Goal: Register for event/course

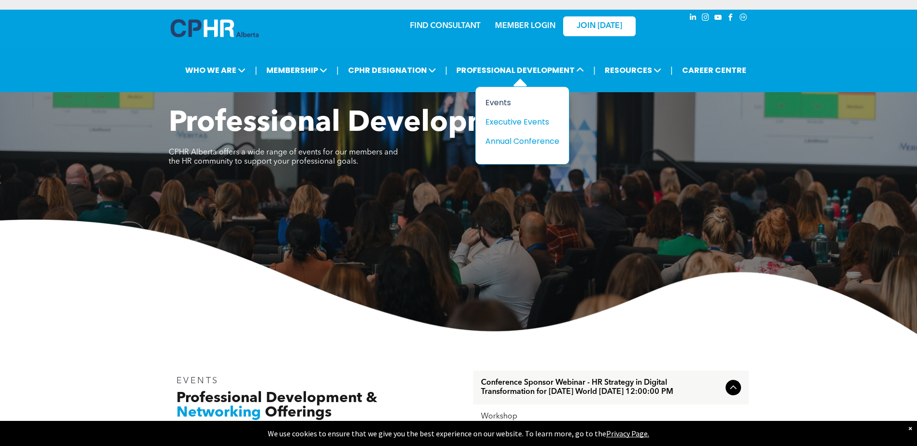
click at [500, 105] on div "Events" at bounding box center [518, 103] width 67 height 12
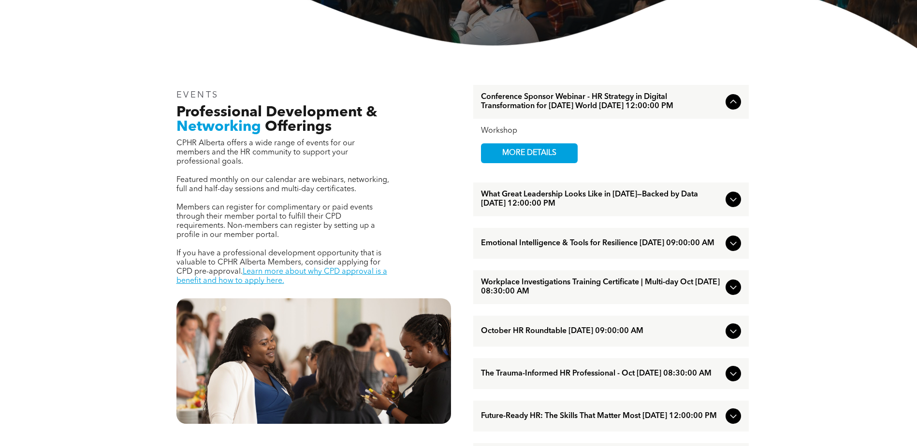
scroll to position [290, 0]
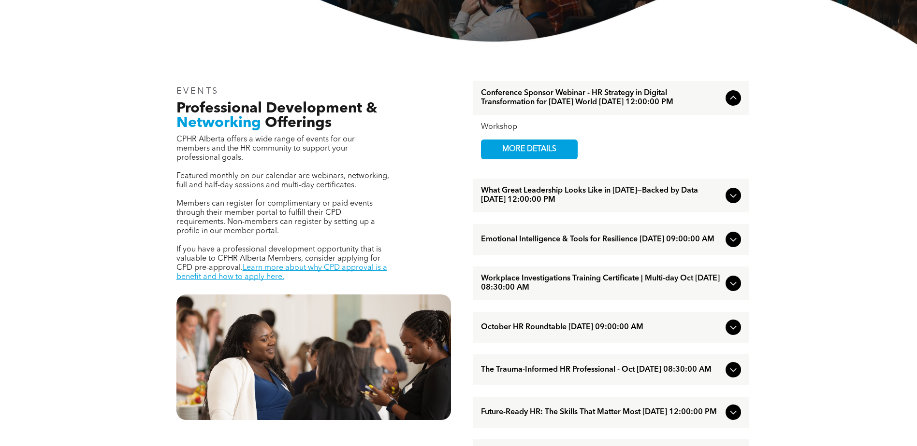
click at [730, 289] on icon at bounding box center [733, 284] width 12 height 12
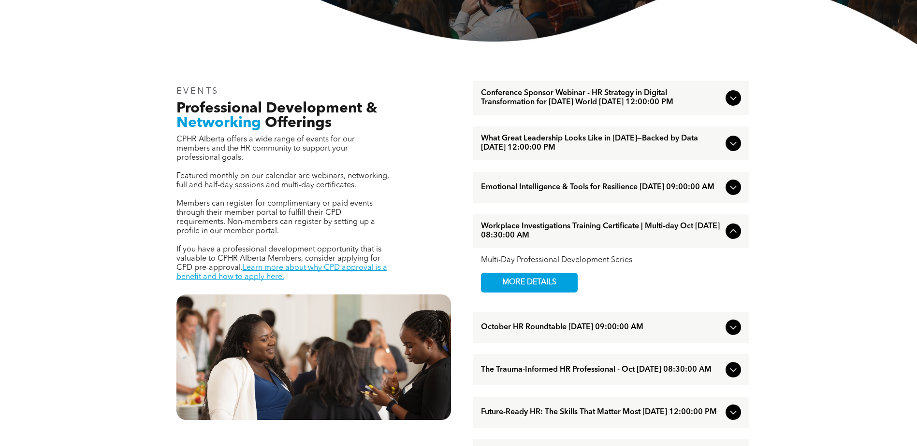
click at [733, 237] on icon at bounding box center [733, 232] width 12 height 12
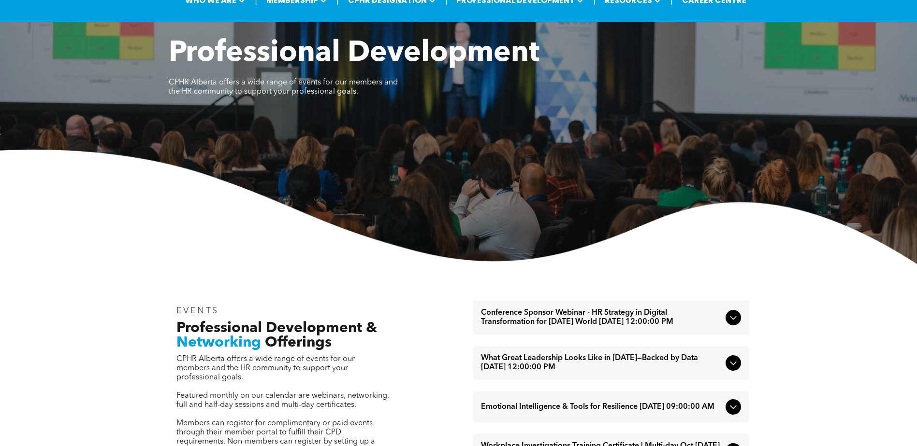
scroll to position [48, 0]
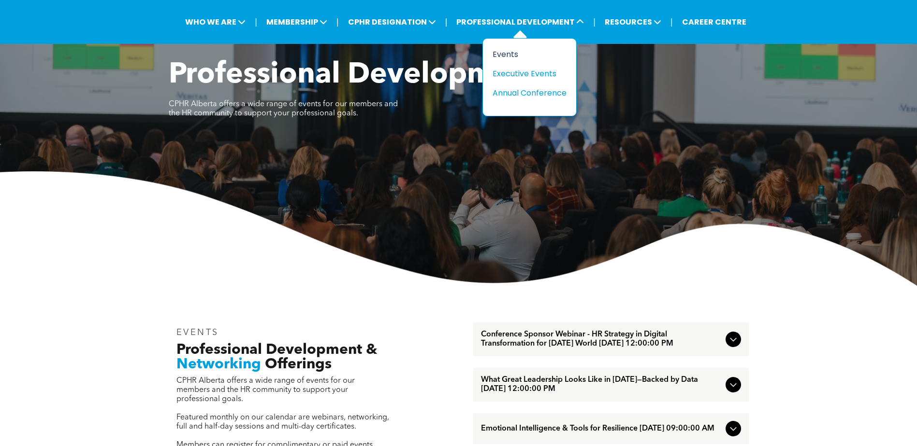
click at [510, 52] on div "Events" at bounding box center [525, 54] width 67 height 12
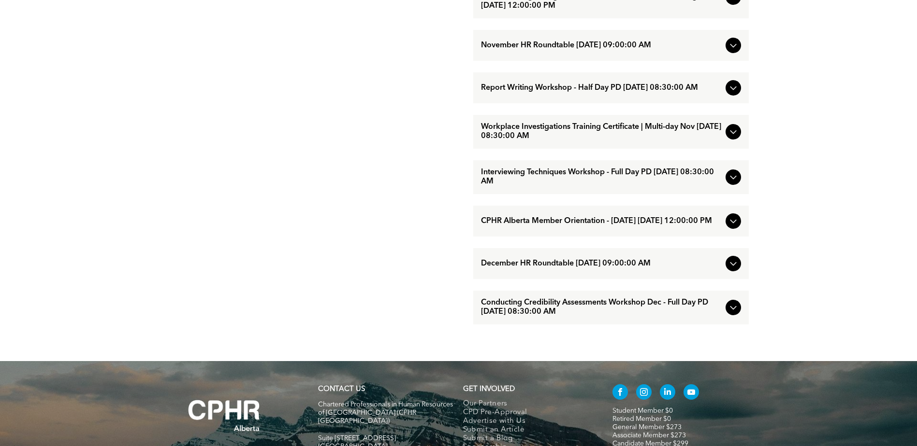
scroll to position [918, 0]
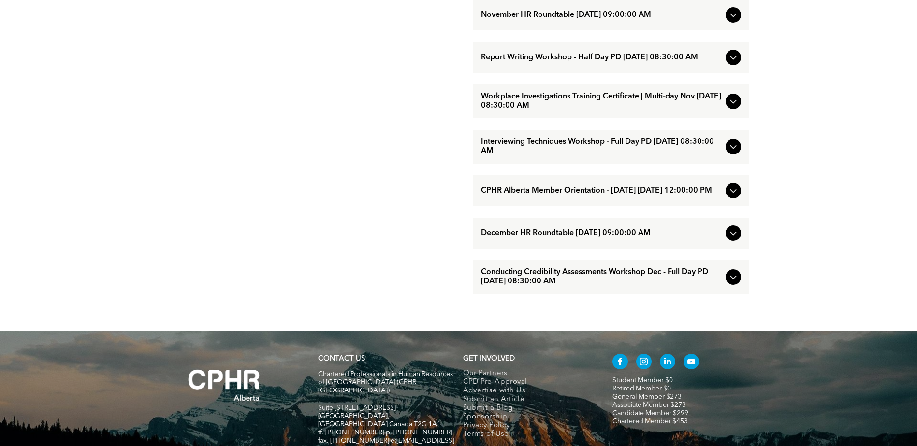
click at [734, 153] on icon at bounding box center [733, 147] width 12 height 12
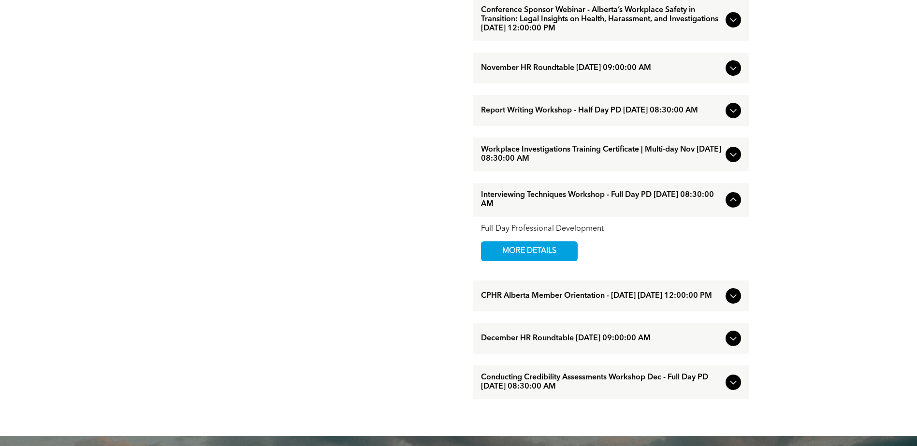
scroll to position [775, 0]
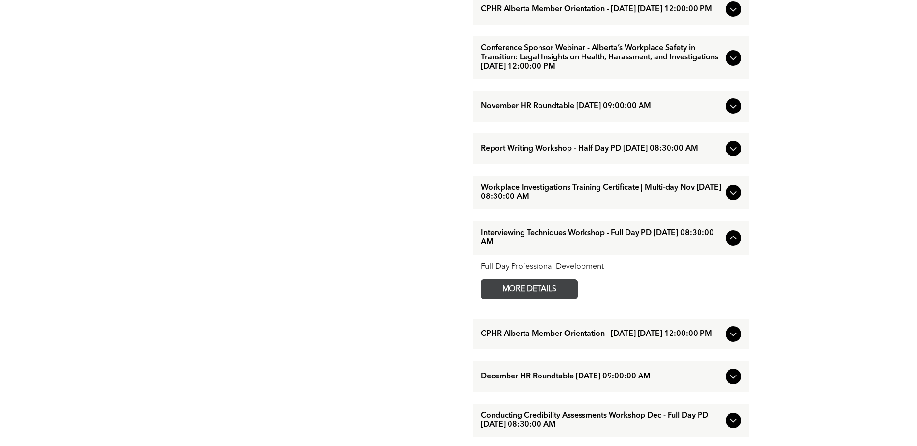
click at [525, 299] on span "MORE DETAILS" at bounding box center [529, 289] width 76 height 19
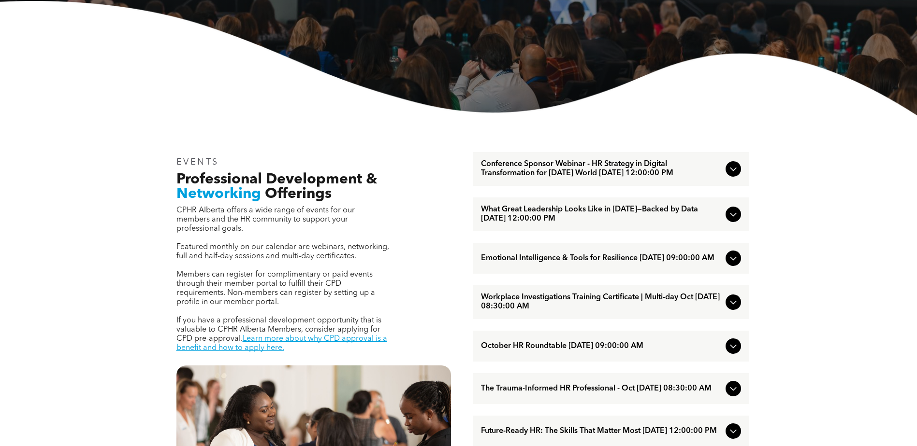
scroll to position [98, 0]
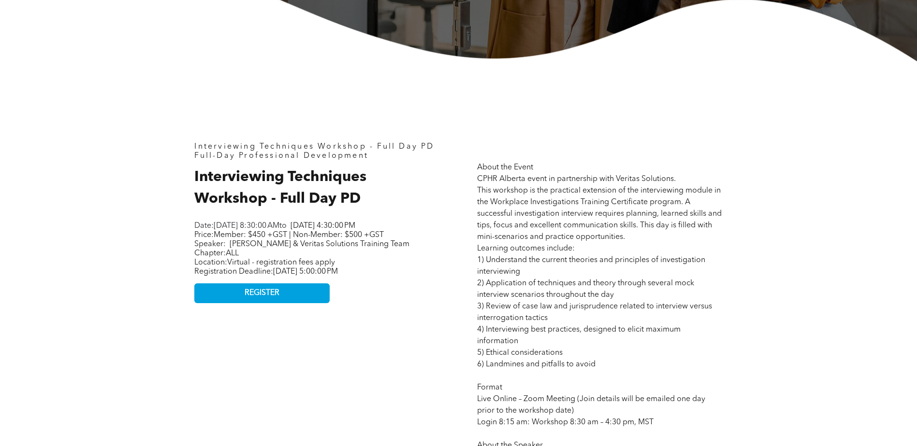
scroll to position [242, 0]
